Goal: Use online tool/utility: Utilize a website feature to perform a specific function

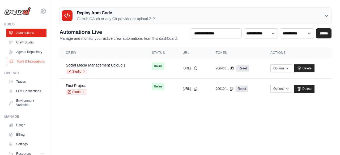
scroll to position [3, 0]
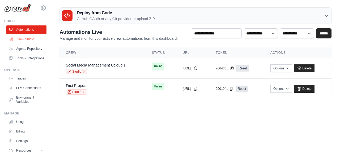
click at [39, 41] on link "Crew Studio" at bounding box center [27, 39] width 40 height 8
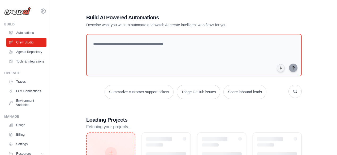
scroll to position [44, 0]
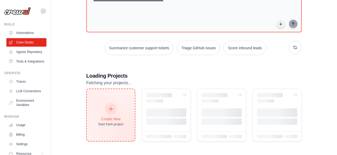
click at [123, 105] on div "Create New Start fresh project" at bounding box center [110, 115] width 25 height 23
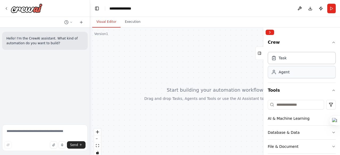
click at [293, 71] on div "Agent" at bounding box center [301, 72] width 68 height 12
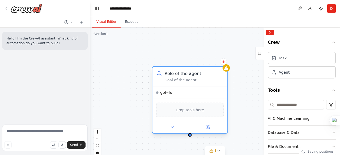
drag, startPoint x: 242, startPoint y: 96, endPoint x: 200, endPoint y: 87, distance: 43.6
click at [197, 77] on div "Role of the agent Goal of the agent" at bounding box center [193, 77] width 59 height 12
click at [174, 126] on icon at bounding box center [171, 127] width 5 height 5
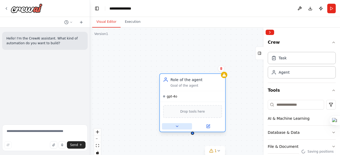
click at [176, 127] on icon at bounding box center [177, 126] width 4 height 4
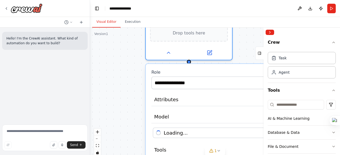
drag, startPoint x: 241, startPoint y: 123, endPoint x: 219, endPoint y: 67, distance: 59.7
click at [241, 48] on div "**********" at bounding box center [215, 94] width 250 height 133
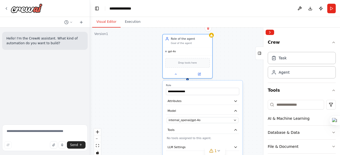
click at [146, 111] on div "**********" at bounding box center [215, 94] width 250 height 133
click at [198, 120] on div "internal_openai/gpt-4o" at bounding box center [200, 120] width 63 height 4
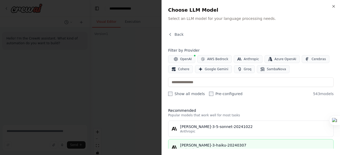
scroll to position [53, 0]
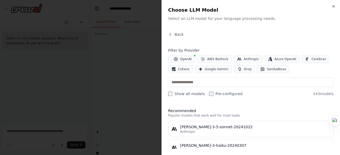
drag, startPoint x: 237, startPoint y: 127, endPoint x: 232, endPoint y: 1, distance: 126.7
click at [237, 128] on div "[PERSON_NAME]-3-5-sonnet-20241022" at bounding box center [255, 126] width 150 height 5
click at [122, 95] on div at bounding box center [170, 77] width 340 height 155
click at [132, 73] on div at bounding box center [170, 77] width 340 height 155
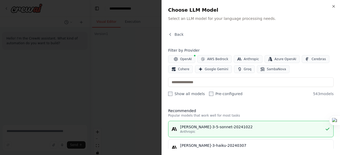
scroll to position [106, 0]
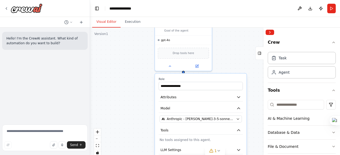
click at [227, 55] on div "**********" at bounding box center [215, 94] width 250 height 133
